Goal: Navigation & Orientation: Find specific page/section

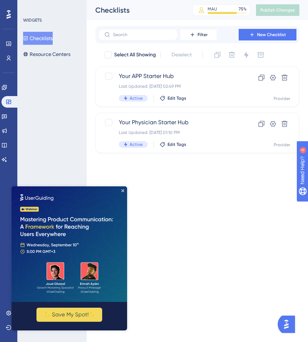
click at [123, 189] on img at bounding box center [70, 245] width 116 height 116
click at [122, 190] on icon "Close Preview" at bounding box center [122, 190] width 3 height 3
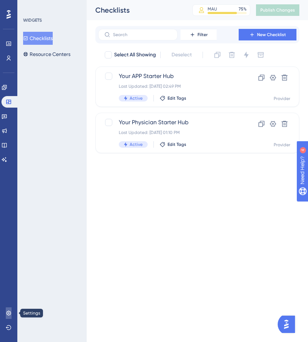
click at [8, 311] on icon at bounding box center [9, 314] width 6 height 6
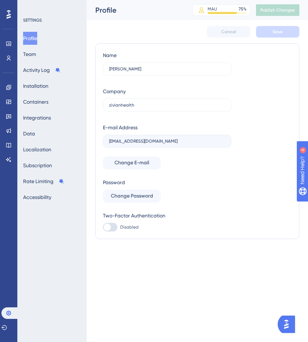
click at [49, 51] on div "Profile Team Activity Log Installation Containers Integrations Data Localizatio…" at bounding box center [52, 118] width 59 height 172
click at [32, 56] on button "Team" at bounding box center [29, 54] width 13 height 13
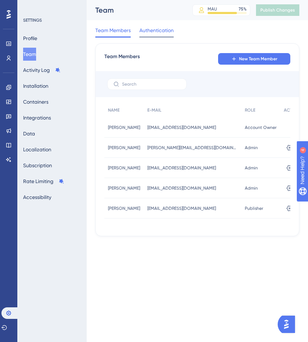
click at [157, 35] on div "Authentication" at bounding box center [157, 32] width 34 height 12
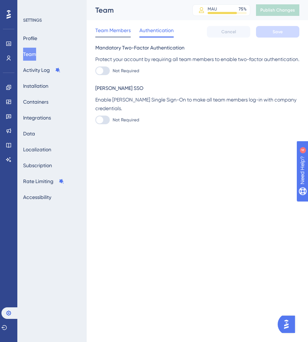
click at [120, 32] on span "Team Members" at bounding box center [112, 30] width 35 height 9
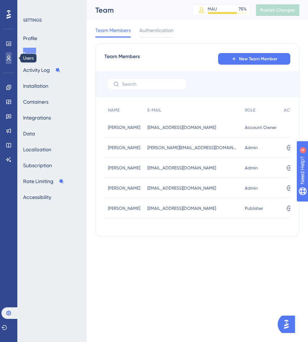
click at [11, 57] on icon at bounding box center [9, 58] width 6 height 6
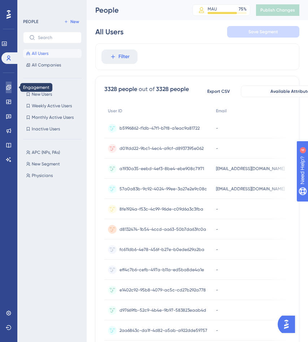
click at [10, 87] on icon at bounding box center [9, 88] width 6 height 6
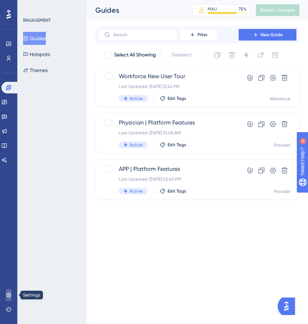
click at [10, 296] on icon at bounding box center [8, 294] width 5 height 5
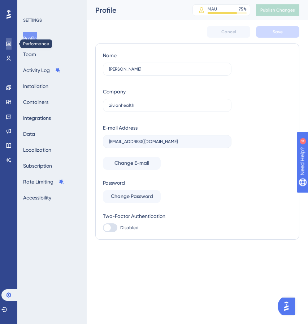
click at [9, 44] on icon at bounding box center [9, 44] width 6 height 6
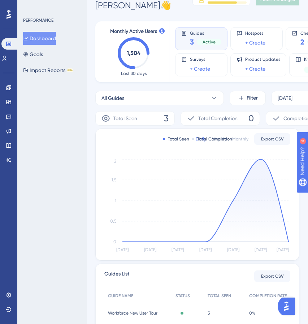
scroll to position [17, 0]
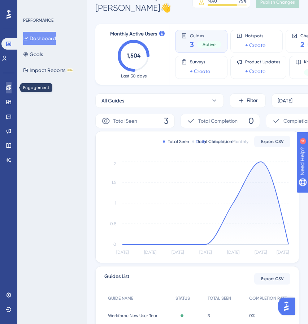
click at [9, 89] on icon at bounding box center [8, 87] width 5 height 5
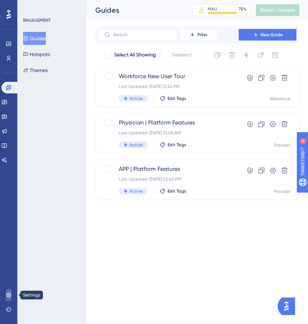
click at [8, 293] on icon at bounding box center [9, 295] width 6 height 6
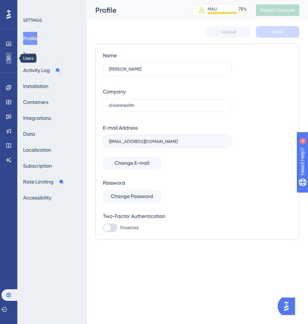
click at [10, 55] on icon at bounding box center [9, 58] width 6 height 6
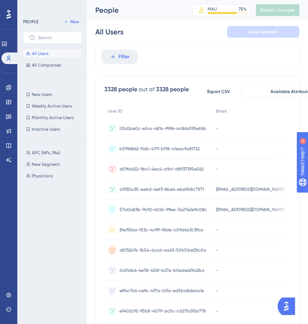
click at [21, 187] on div "PEOPLE New All Users All Companies New Users New Users Weekly Active Users Week…" at bounding box center [51, 162] width 69 height 324
click at [9, 89] on icon at bounding box center [8, 87] width 5 height 5
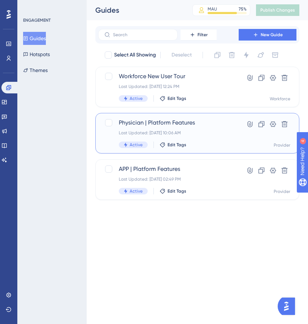
click at [209, 122] on span "Physician | Platform Features" at bounding box center [168, 122] width 99 height 9
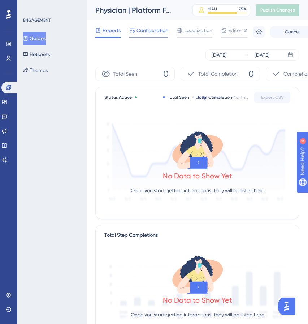
click at [158, 29] on span "Configuration" at bounding box center [153, 30] width 32 height 9
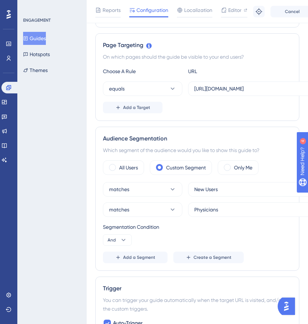
scroll to position [152, 0]
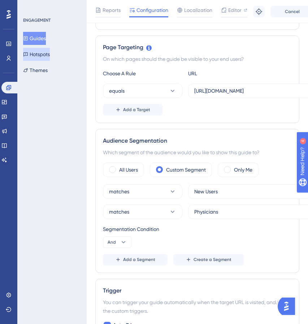
click at [46, 55] on button "Hotspots" at bounding box center [36, 54] width 27 height 13
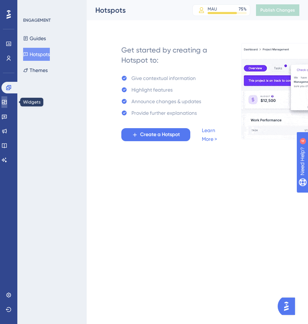
click at [7, 103] on icon at bounding box center [4, 102] width 6 height 6
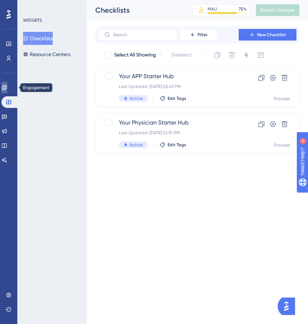
click at [7, 85] on icon at bounding box center [4, 88] width 6 height 6
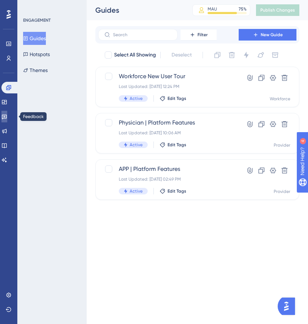
click at [7, 114] on icon at bounding box center [4, 117] width 6 height 6
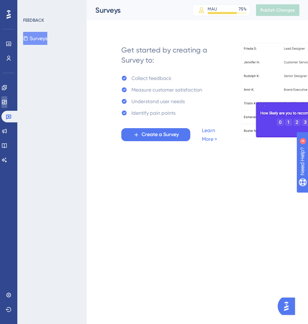
click at [7, 101] on icon at bounding box center [4, 102] width 6 height 6
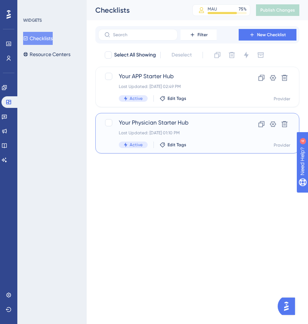
click at [211, 121] on span "Your Physician Starter Hub" at bounding box center [168, 122] width 99 height 9
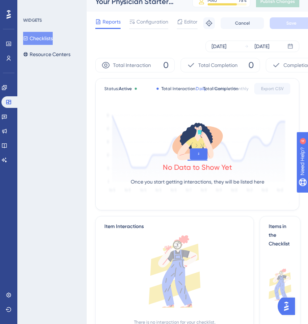
scroll to position [12, 0]
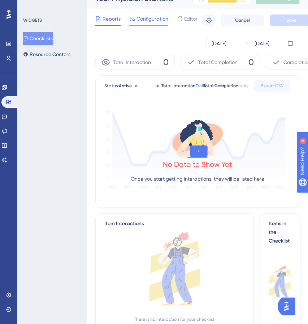
click at [157, 17] on span "Configuration" at bounding box center [153, 18] width 32 height 9
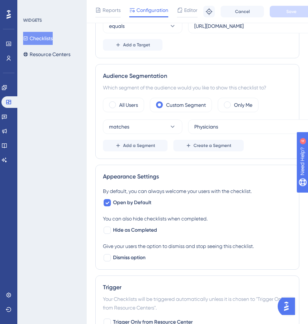
scroll to position [185, 1]
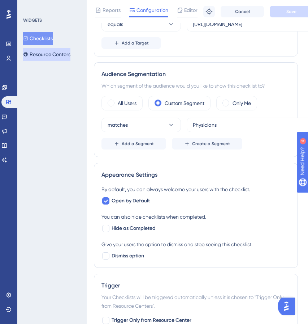
click at [64, 51] on button "Resource Centers" at bounding box center [46, 54] width 47 height 13
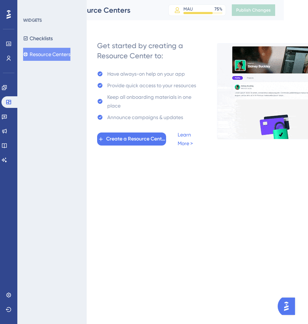
scroll to position [0, 25]
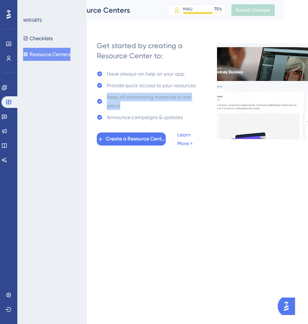
drag, startPoint x: 107, startPoint y: 98, endPoint x: 147, endPoint y: 104, distance: 40.6
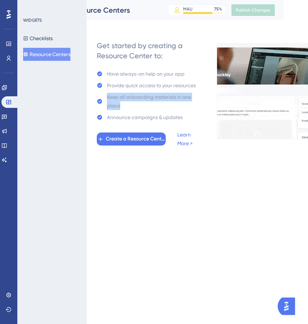
click at [147, 104] on div "Keep all onboarding materials in one place" at bounding box center [155, 101] width 96 height 17
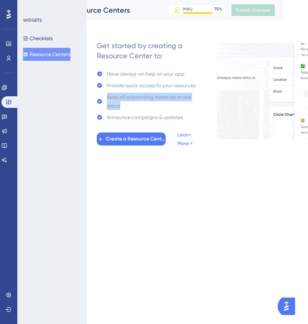
click at [144, 104] on div "Keep all onboarding materials in one place" at bounding box center [155, 101] width 96 height 17
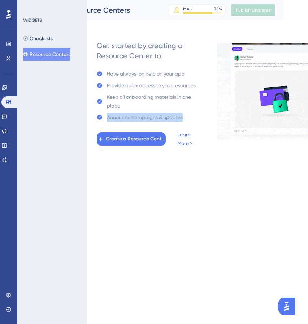
drag, startPoint x: 103, startPoint y: 119, endPoint x: 190, endPoint y: 122, distance: 86.4
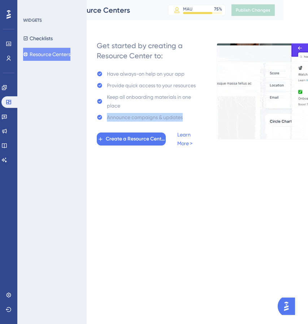
click at [190, 122] on div "Get started by creating a Resource Center to: Have always-on help on your app P…" at bounding box center [150, 91] width 106 height 113
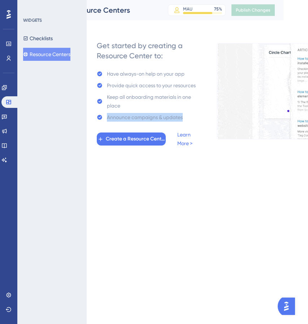
click at [162, 113] on div "Announce campaigns & updates" at bounding box center [145, 117] width 76 height 9
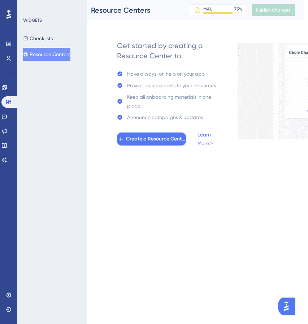
scroll to position [0, 1]
